Goal: Information Seeking & Learning: Learn about a topic

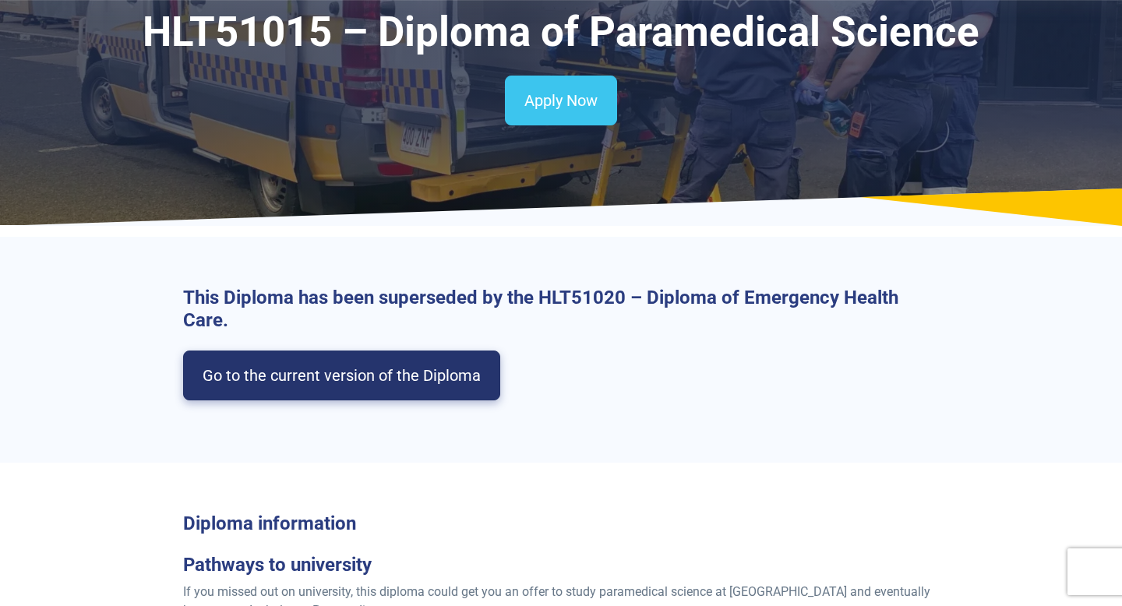
scroll to position [106, 0]
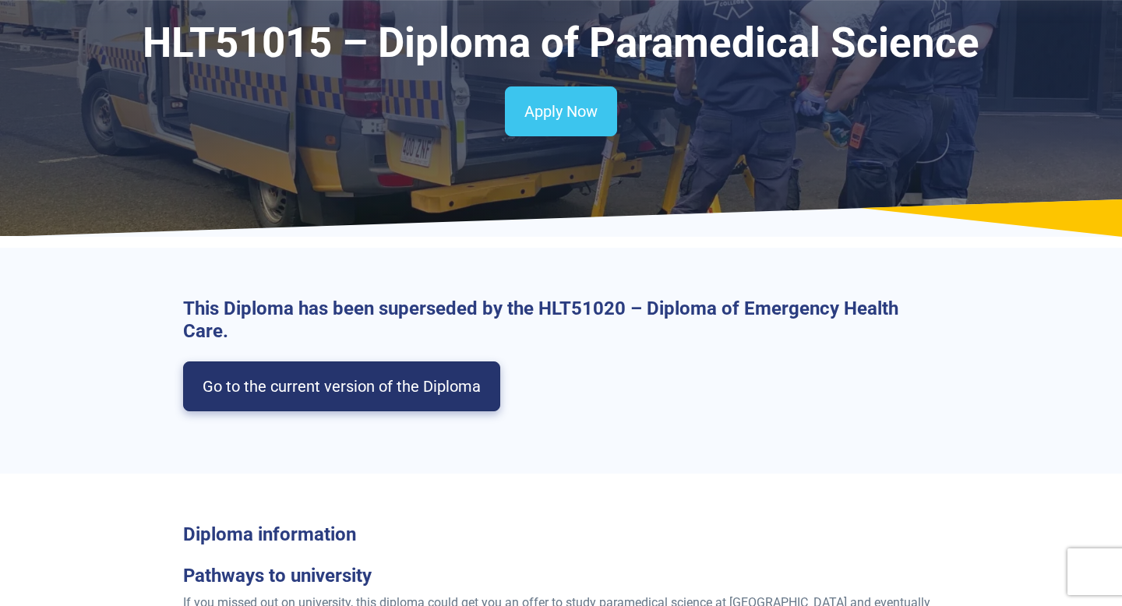
click at [370, 384] on link "Go to the current version of the Diploma" at bounding box center [341, 387] width 317 height 50
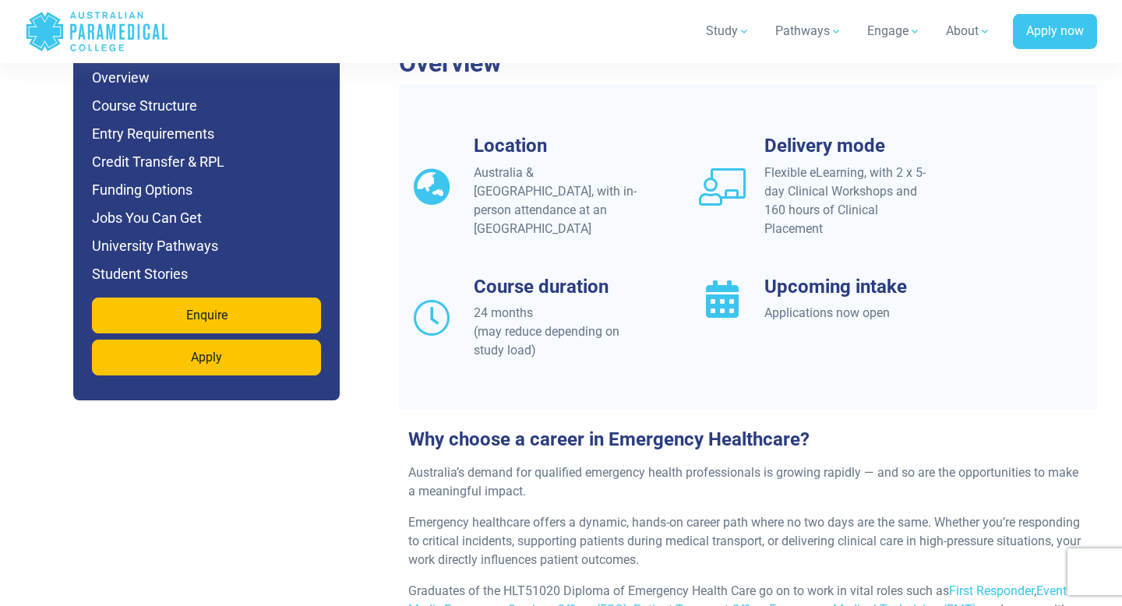
scroll to position [1406, 0]
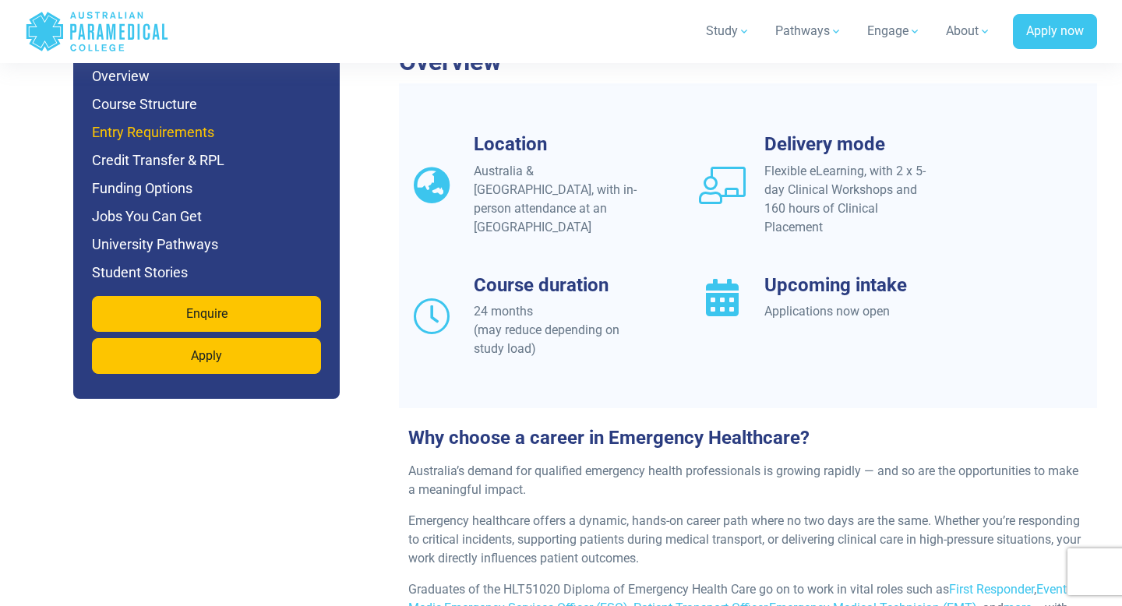
click at [195, 122] on h6 "Entry Requirements" at bounding box center [206, 133] width 229 height 22
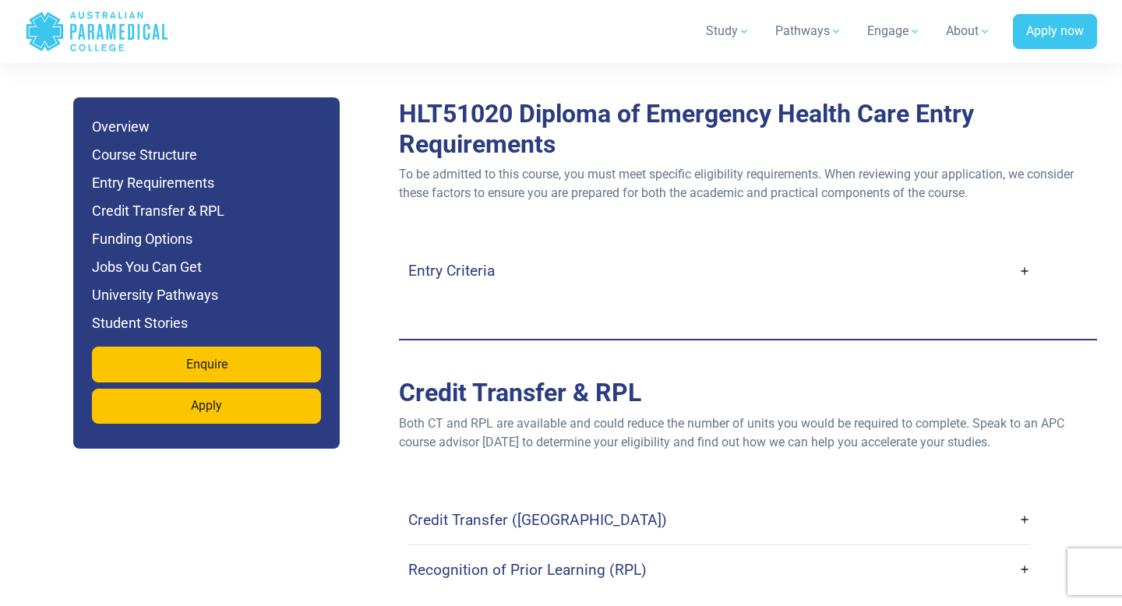
scroll to position [4243, 0]
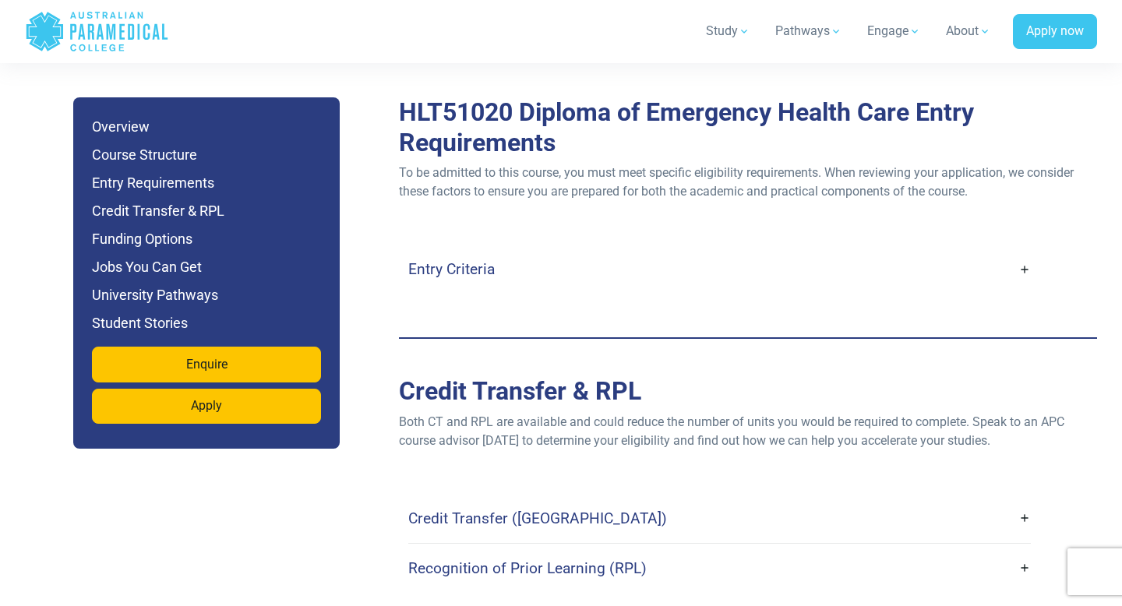
click at [1025, 251] on link "Entry Criteria" at bounding box center [719, 269] width 623 height 37
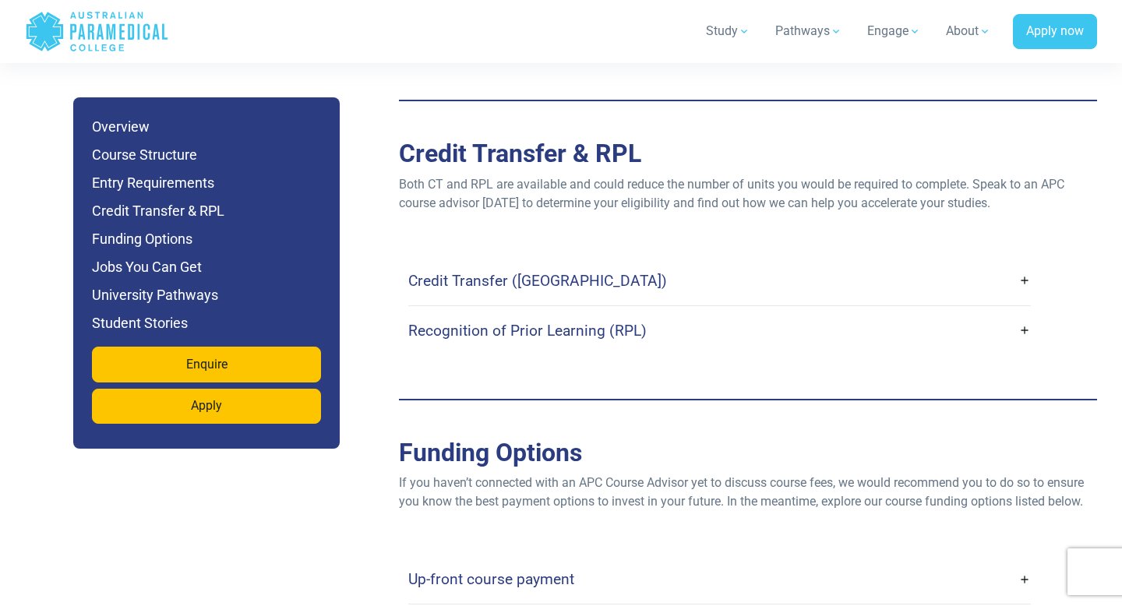
scroll to position [5077, 0]
click at [1026, 261] on link "Credit Transfer (CT)" at bounding box center [719, 279] width 623 height 37
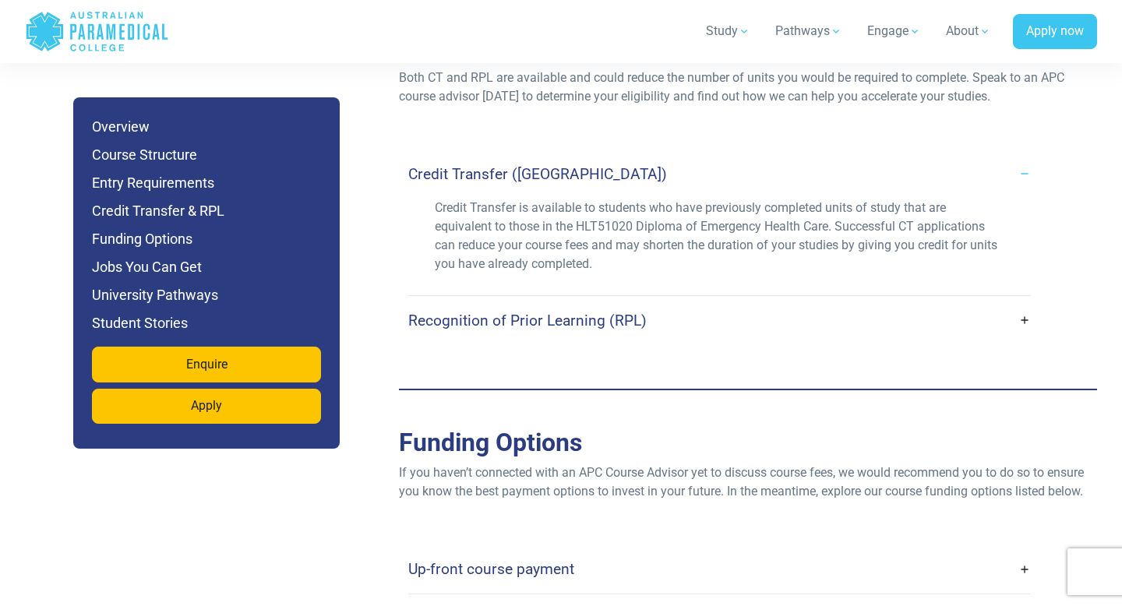
scroll to position [5191, 0]
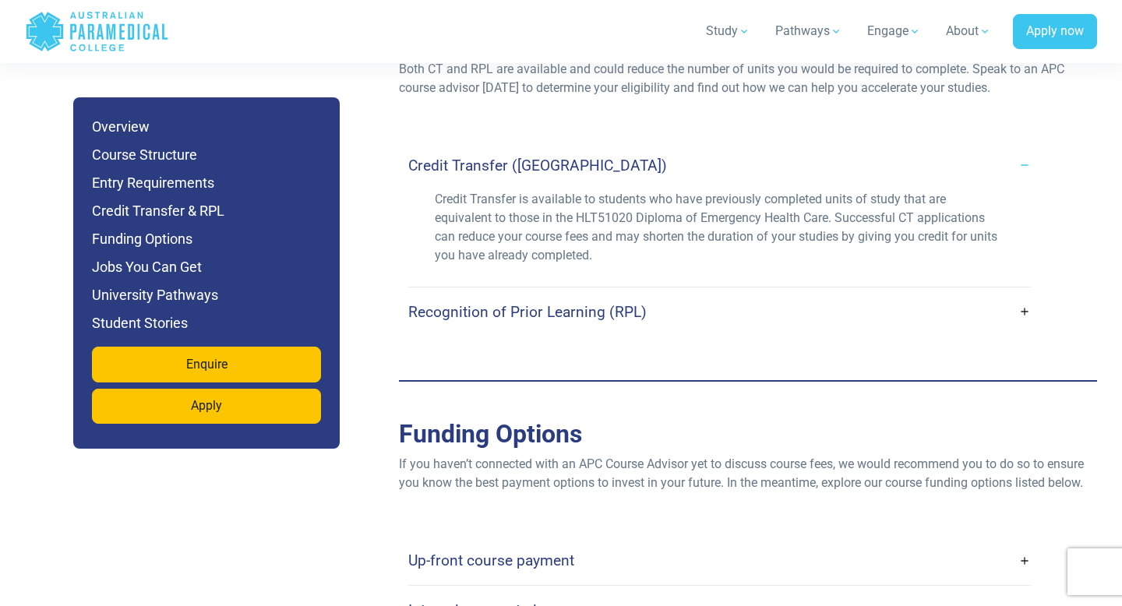
click at [1023, 294] on link "Recognition of Prior Learning (RPL)" at bounding box center [719, 312] width 623 height 37
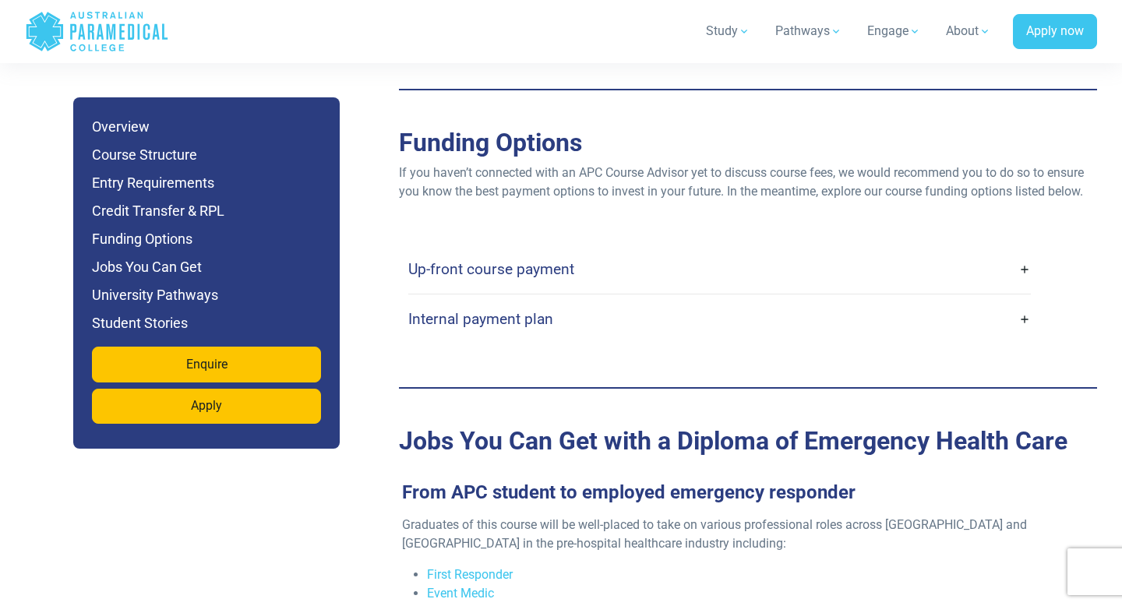
scroll to position [5606, 0]
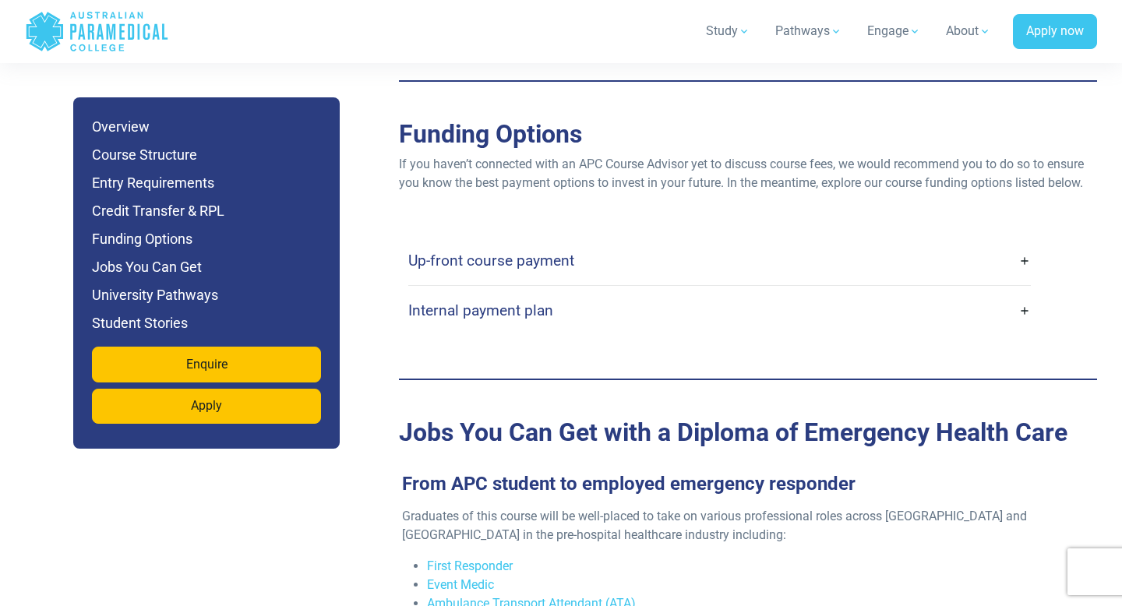
click at [1022, 242] on link "Up-front course payment" at bounding box center [719, 260] width 623 height 37
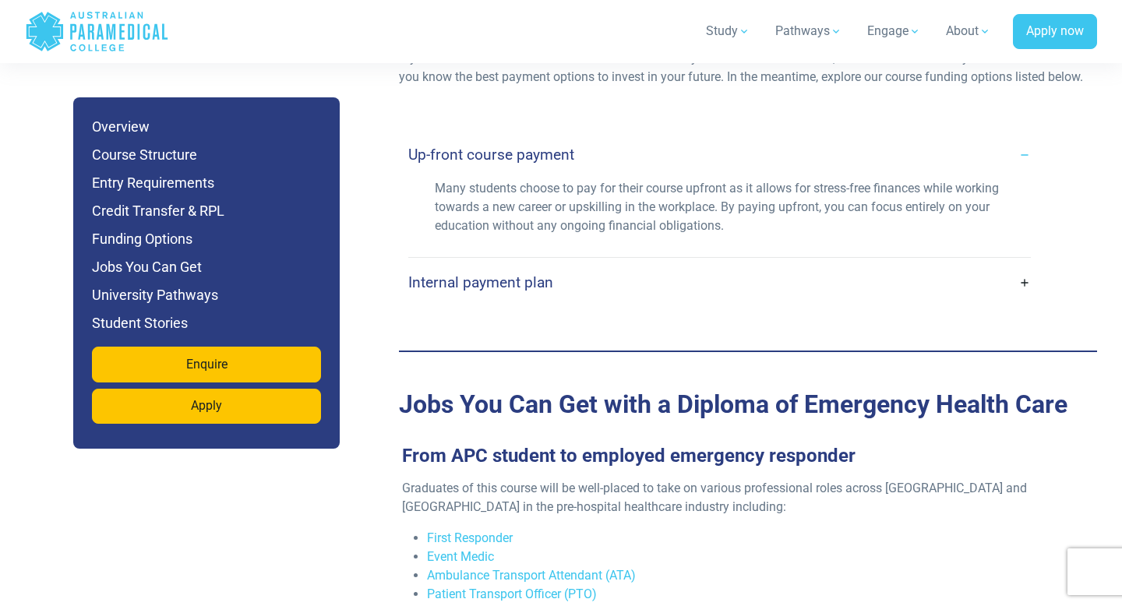
scroll to position [5730, 0]
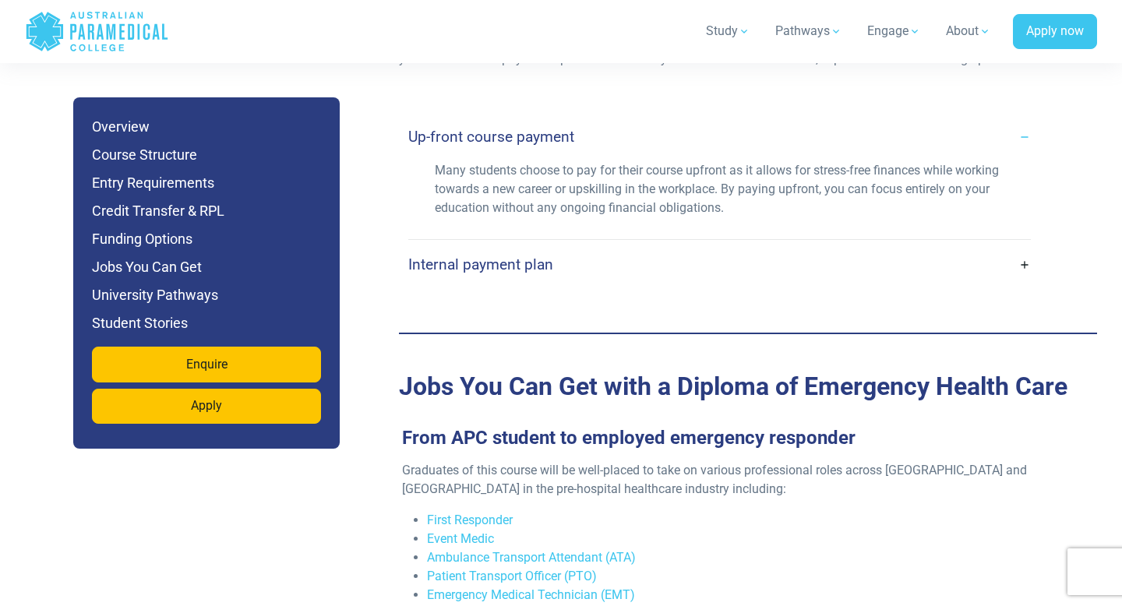
click at [1024, 246] on link "Internal payment plan" at bounding box center [719, 264] width 623 height 37
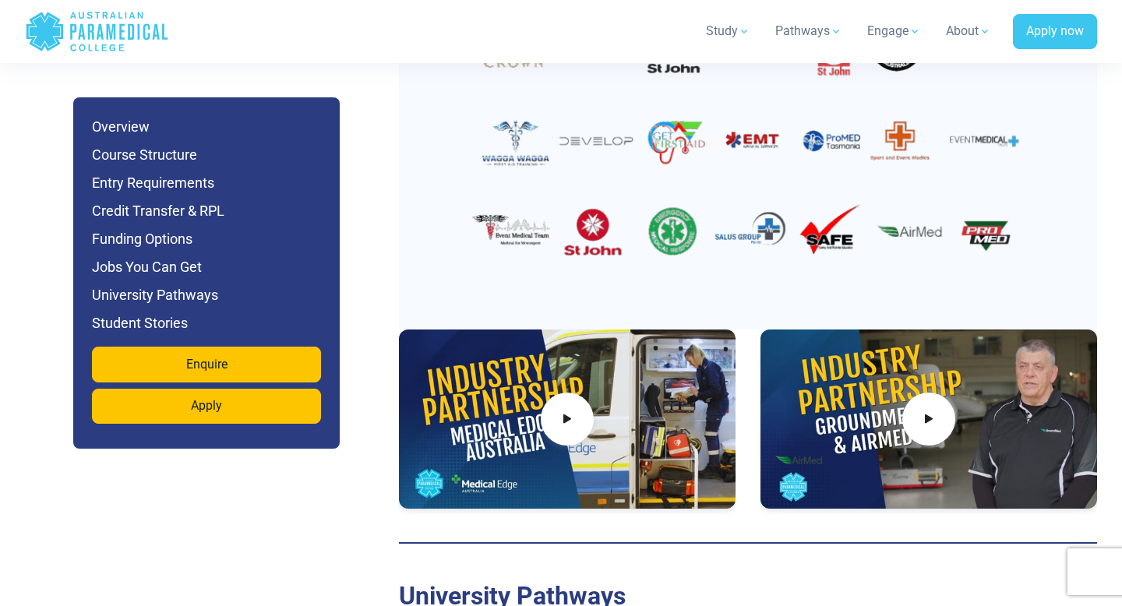
scroll to position [6840, 0]
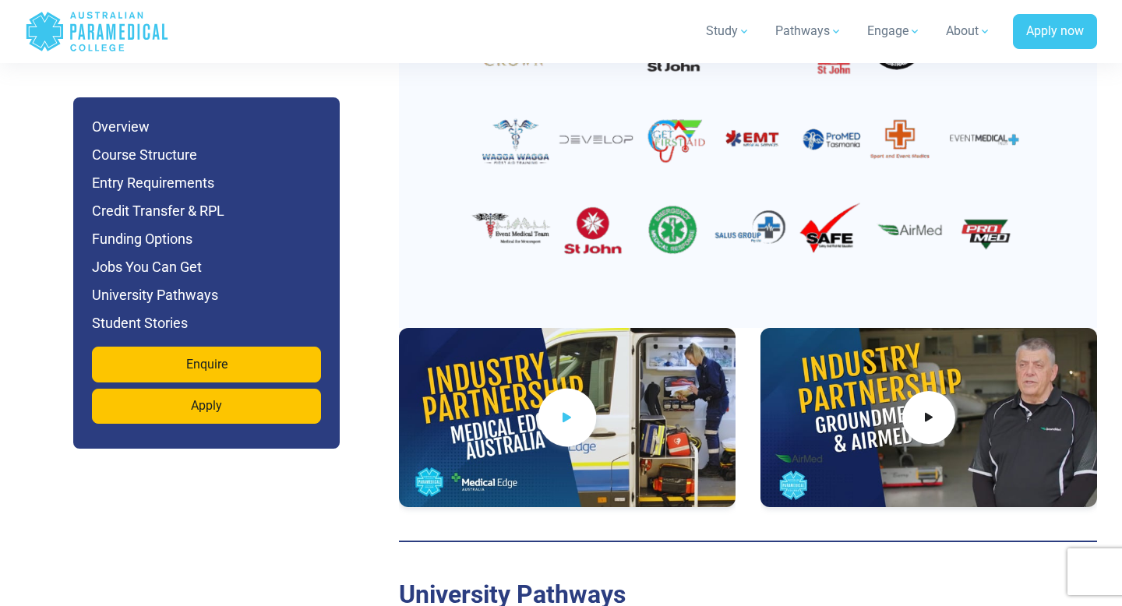
click at [567, 404] on icon at bounding box center [567, 417] width 17 height 26
click at [930, 404] on icon at bounding box center [928, 417] width 17 height 26
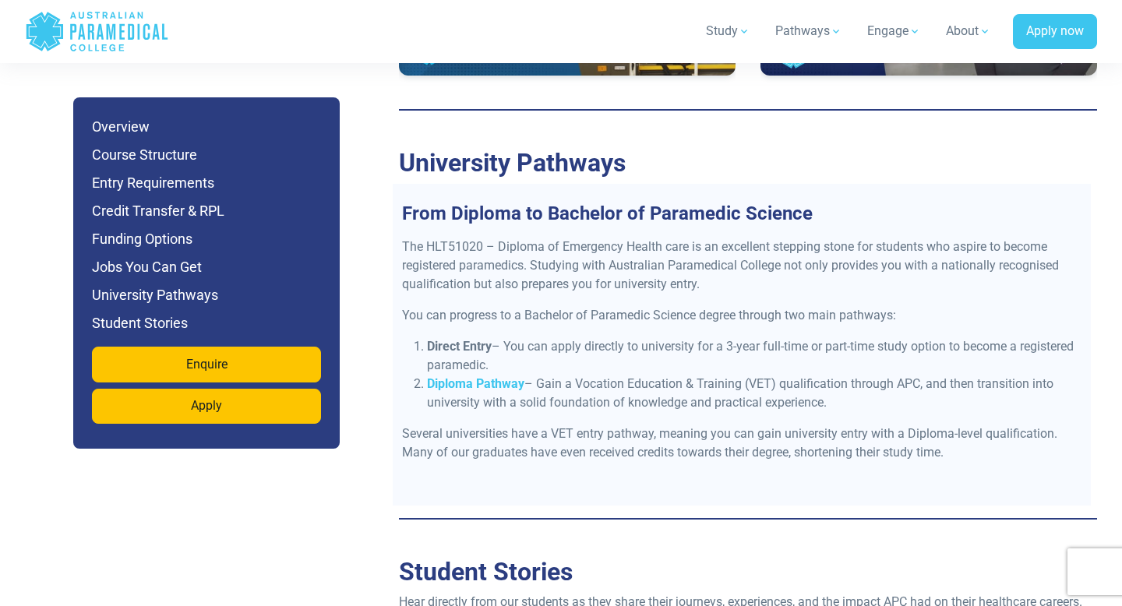
scroll to position [7276, 0]
